Goal: Task Accomplishment & Management: Use online tool/utility

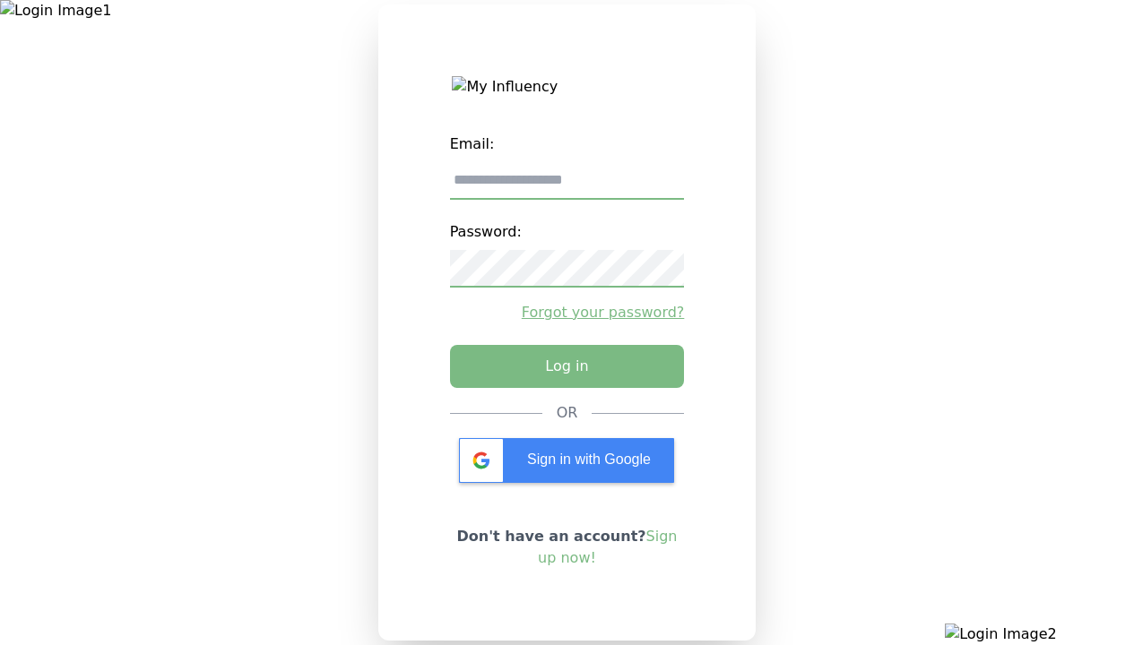
click at [567, 187] on input "email" at bounding box center [567, 181] width 235 height 38
type input "**********"
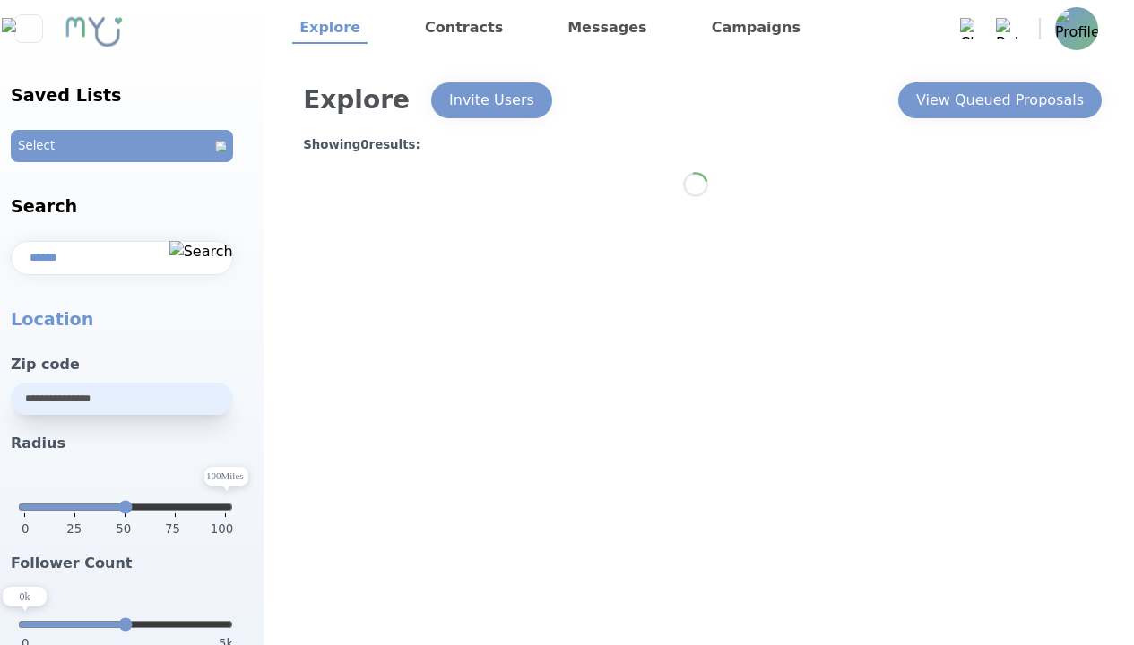
select select "*"
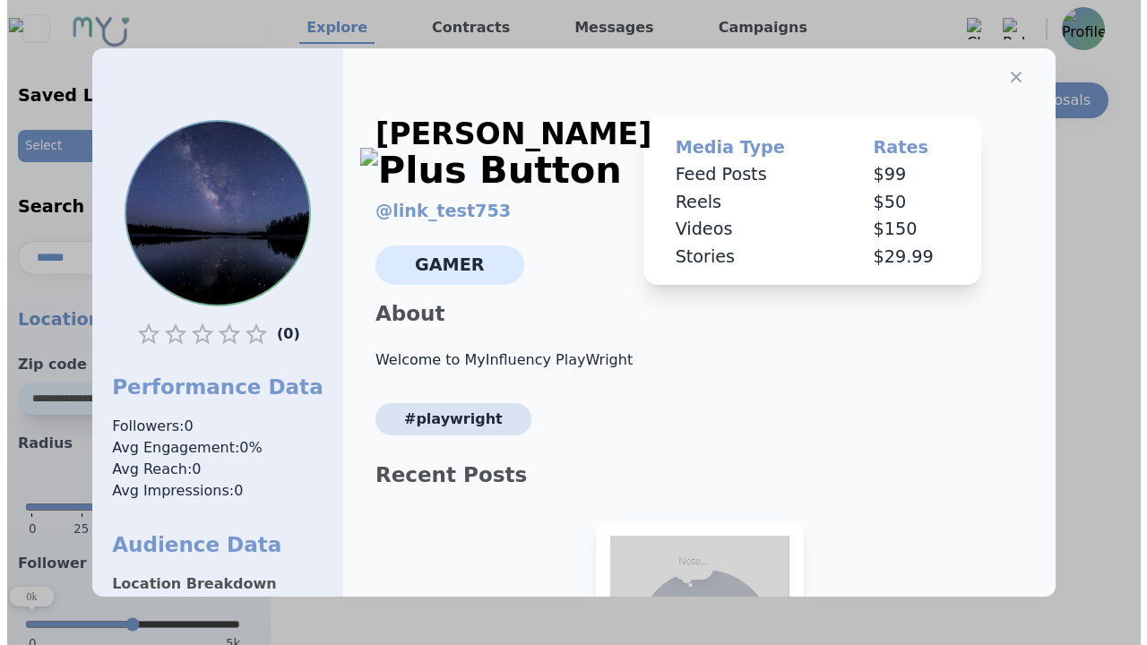
scroll to position [248, 0]
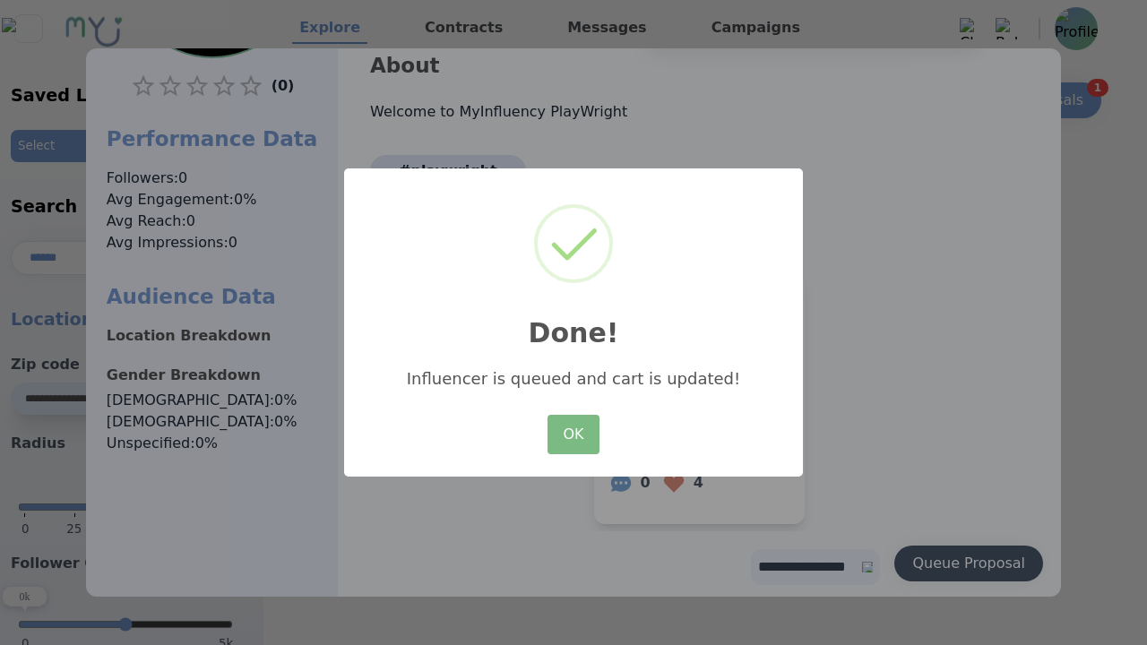
click at [573, 436] on button "OK" at bounding box center [574, 434] width 52 height 39
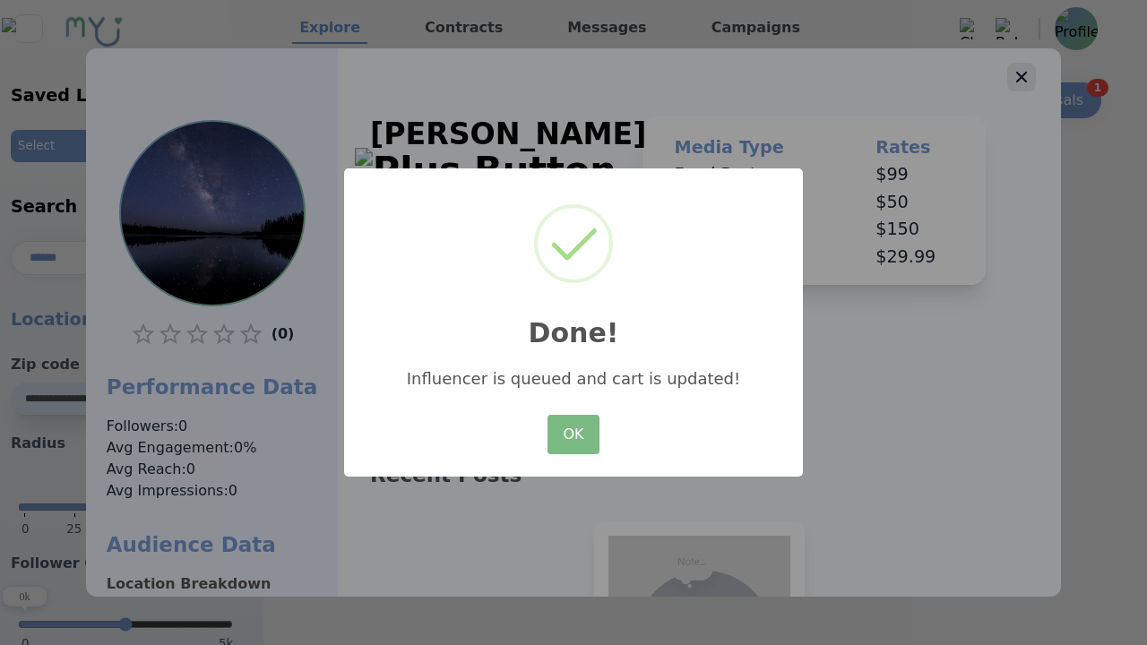
click at [1017, 72] on icon "button" at bounding box center [1022, 77] width 11 height 11
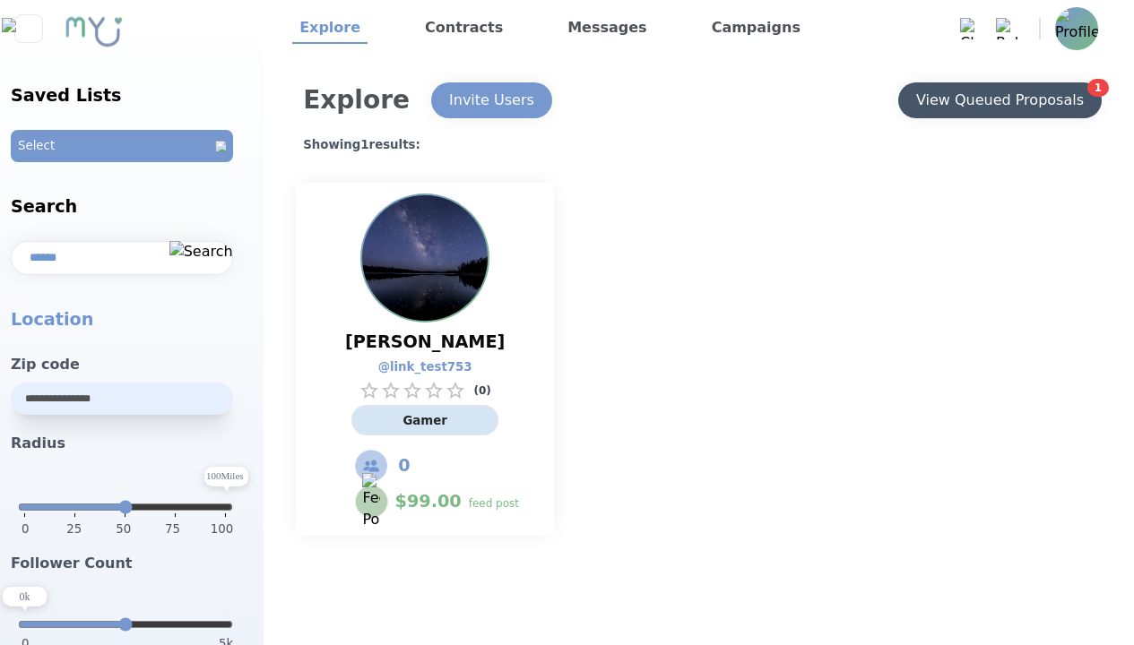
click at [999, 100] on div "View Queued Proposals" at bounding box center [1000, 101] width 168 height 22
select select "*"
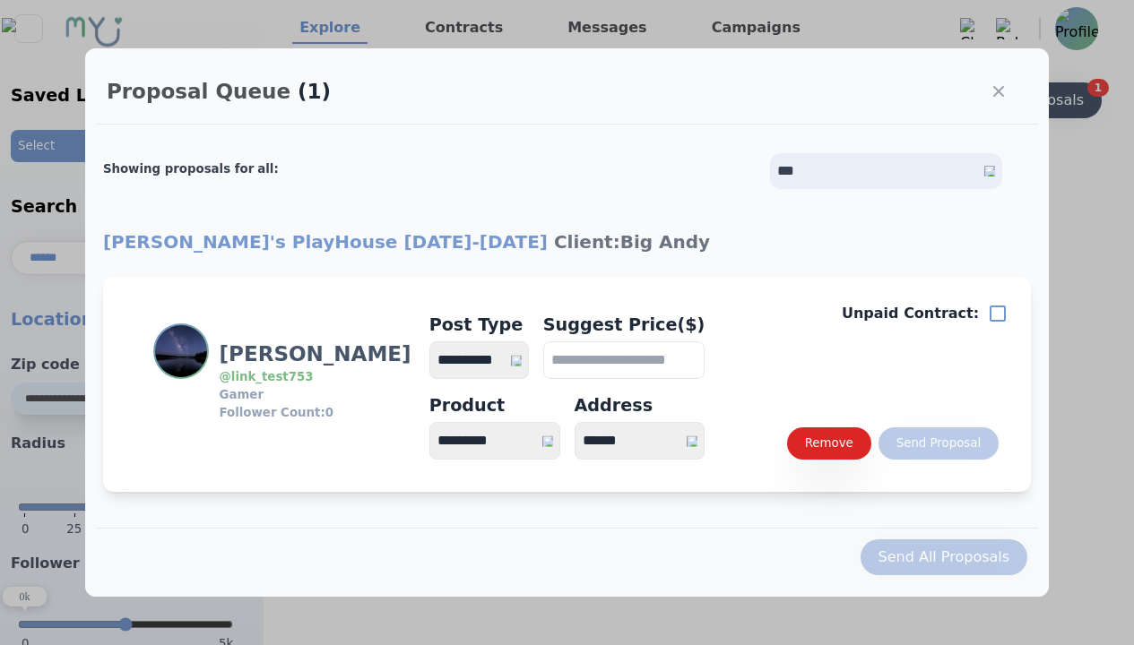
select select "*"
click at [938, 444] on div "Send Proposal" at bounding box center [938, 444] width 84 height 18
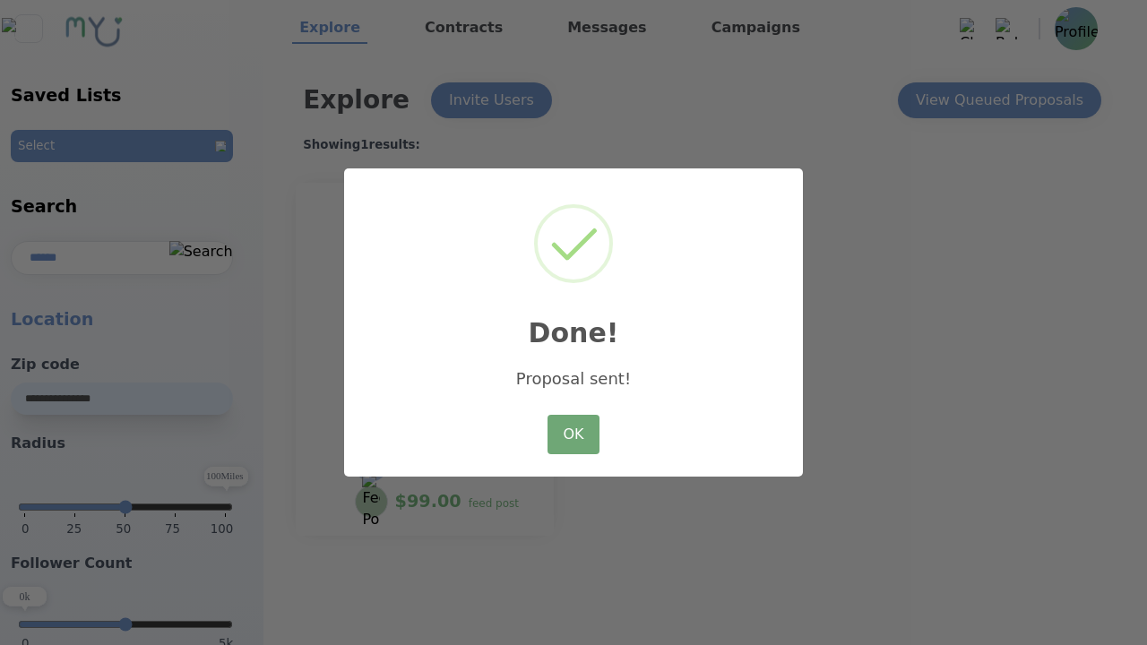
click at [573, 436] on button "OK" at bounding box center [574, 434] width 52 height 39
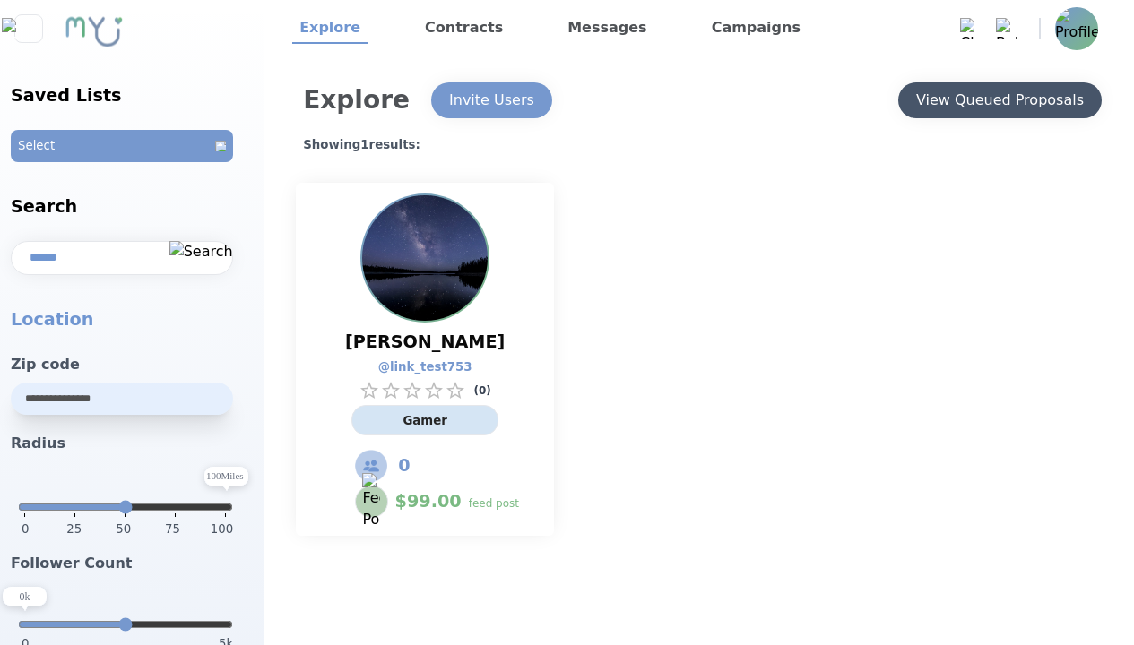
click at [990, 99] on div "View Queued Proposals" at bounding box center [1000, 101] width 168 height 22
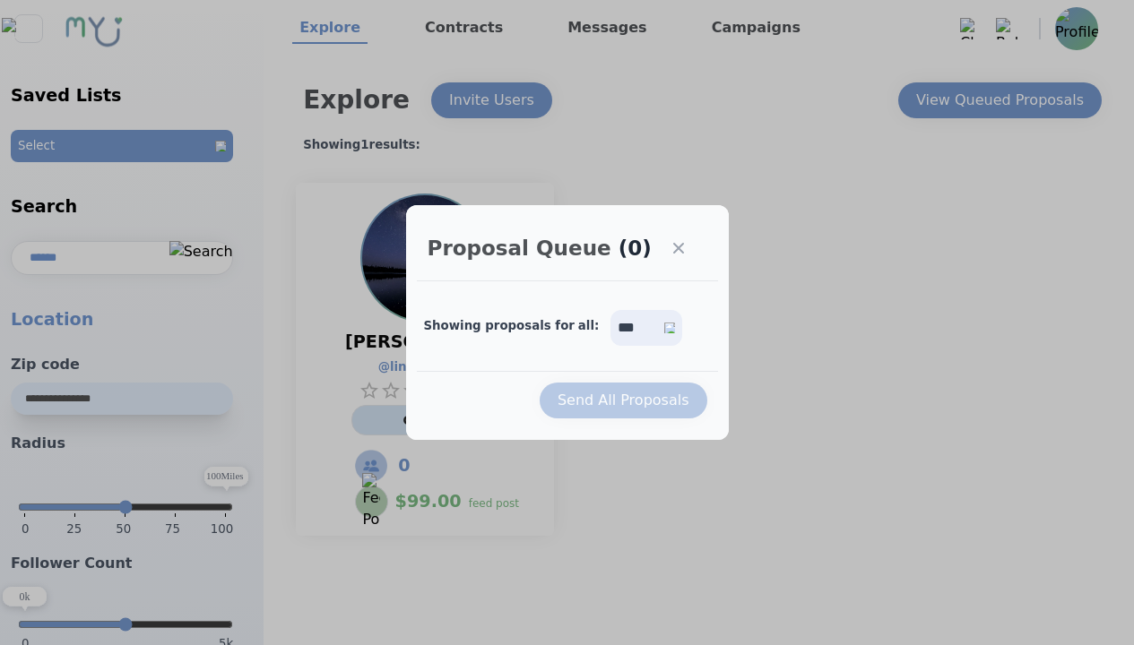
click at [902, 222] on div at bounding box center [567, 322] width 1134 height 645
